Goal: Use online tool/utility: Utilize a website feature to perform a specific function

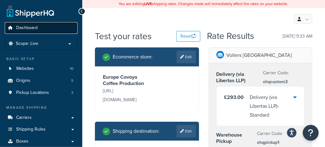
click at [29, 28] on span "Dashboard" at bounding box center [27, 27] width 22 height 5
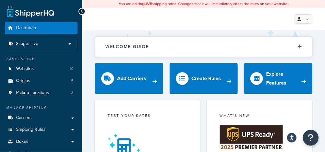
click at [130, 115] on div "Test your rates" at bounding box center [148, 116] width 80 height 7
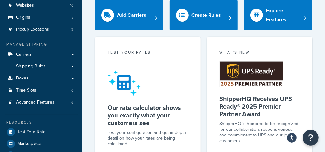
scroll to position [158, 0]
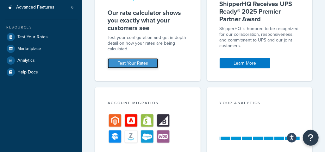
click at [127, 63] on link "Test Your Rates" at bounding box center [133, 63] width 51 height 10
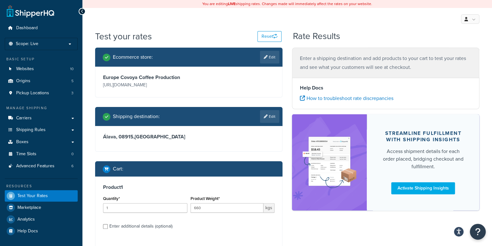
click at [155, 119] on h2 "Shipping destination :" at bounding box center [136, 116] width 47 height 6
click at [262, 117] on link "Edit" at bounding box center [269, 116] width 19 height 13
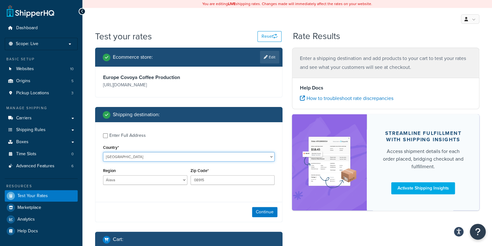
drag, startPoint x: 183, startPoint y: 153, endPoint x: 179, endPoint y: 153, distance: 4.1
click at [183, 153] on select "[GEOGRAPHIC_DATA] [GEOGRAPHIC_DATA] [GEOGRAPHIC_DATA] [GEOGRAPHIC_DATA] [GEOGRA…" at bounding box center [188, 157] width 171 height 10
select select "IT"
click at [103, 152] on select "[GEOGRAPHIC_DATA] [GEOGRAPHIC_DATA] [GEOGRAPHIC_DATA] [GEOGRAPHIC_DATA] [GEOGRA…" at bounding box center [188, 157] width 171 height 10
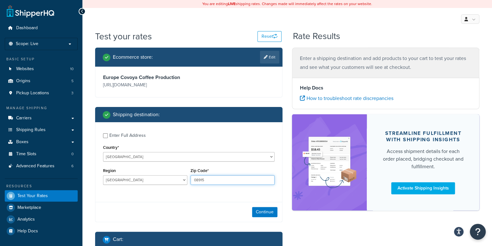
drag, startPoint x: 219, startPoint y: 179, endPoint x: 128, endPoint y: 179, distance: 90.9
click at [128, 179] on div "Region [GEOGRAPHIC_DATA] [GEOGRAPHIC_DATA] [GEOGRAPHIC_DATA] [GEOGRAPHIC_DATA] …" at bounding box center [188, 177] width 175 height 23
paste input "50032"
type input "50032"
click at [268, 210] on button "Continue" at bounding box center [264, 212] width 25 height 10
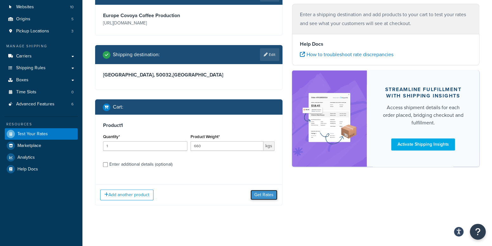
click at [268, 195] on button "Get Rates" at bounding box center [263, 194] width 27 height 10
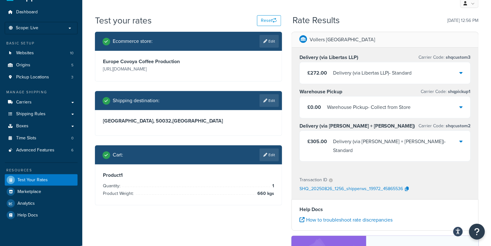
scroll to position [62, 0]
